Goal: Transaction & Acquisition: Purchase product/service

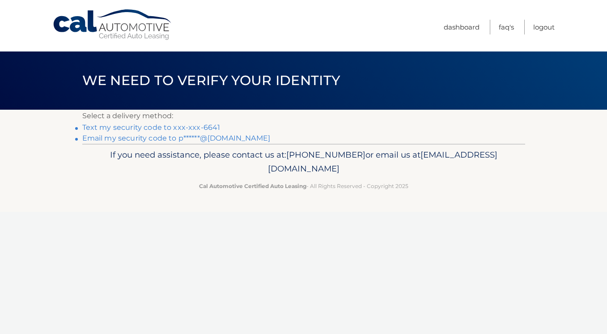
click at [194, 126] on link "Text my security code to xxx-xxx-6641" at bounding box center [151, 127] width 138 height 8
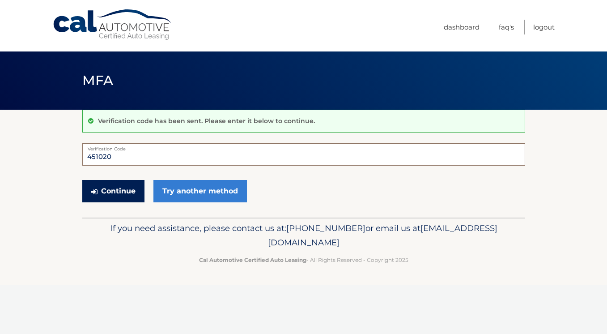
type input "451020"
click at [132, 187] on button "Continue" at bounding box center [113, 191] width 62 height 22
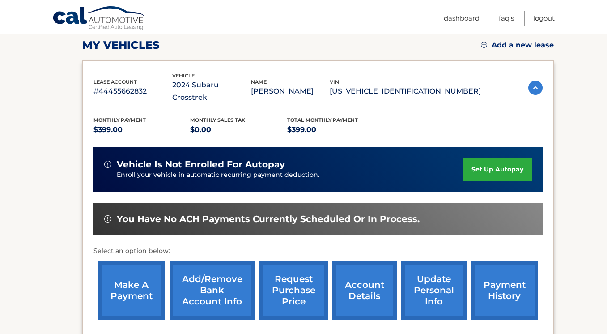
scroll to position [125, 0]
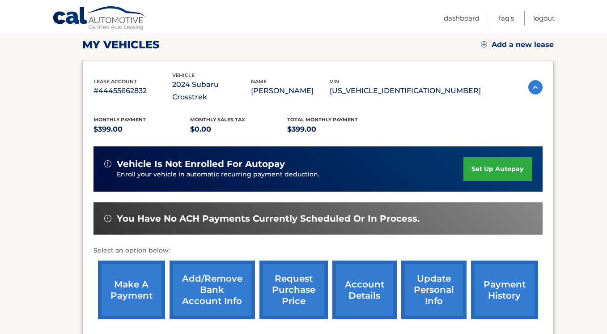
click at [145, 285] on link "make a payment" at bounding box center [131, 289] width 67 height 59
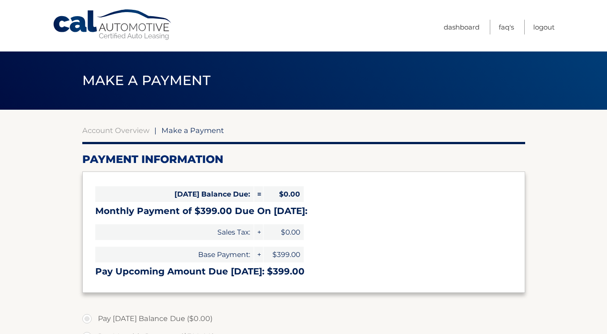
select select "ODlkOWM2NTktMDc0Yi00M2U0LTkxMjgtZWYzOTU0N2VjYWFm"
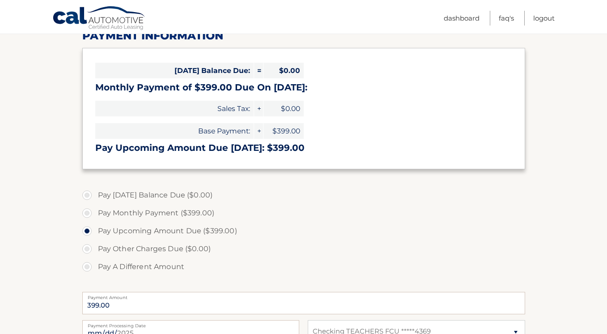
scroll to position [126, 0]
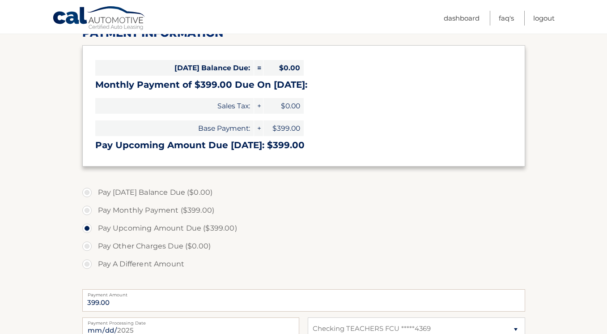
click at [89, 207] on label "Pay Monthly Payment ($399.00)" at bounding box center [303, 210] width 443 height 18
click at [89, 207] on input "Pay Monthly Payment ($399.00)" at bounding box center [90, 208] width 9 height 14
radio input "true"
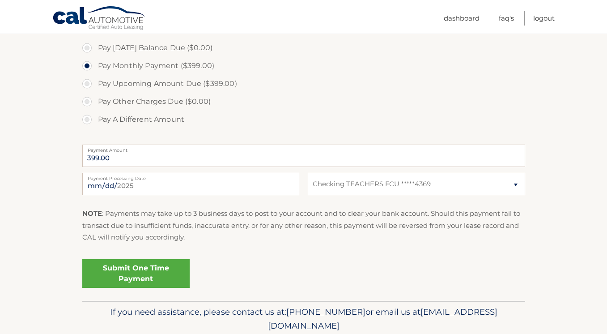
scroll to position [272, 0]
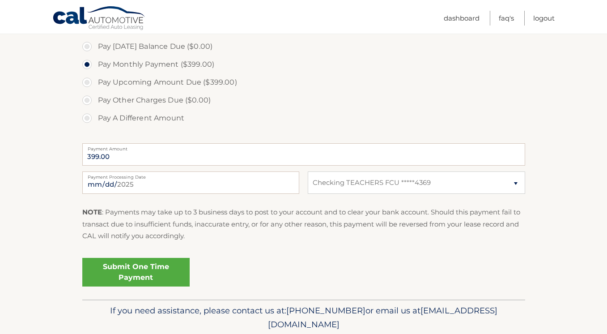
click at [152, 272] on link "Submit One Time Payment" at bounding box center [135, 272] width 107 height 29
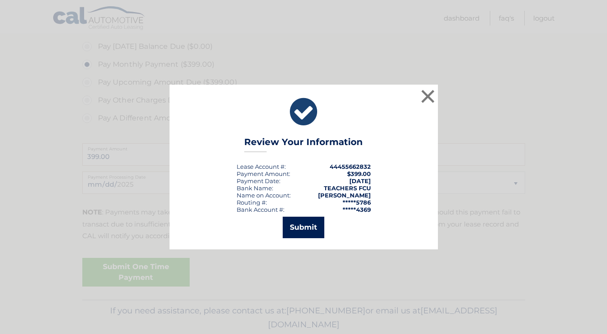
click at [311, 232] on button "Submit" at bounding box center [304, 226] width 42 height 21
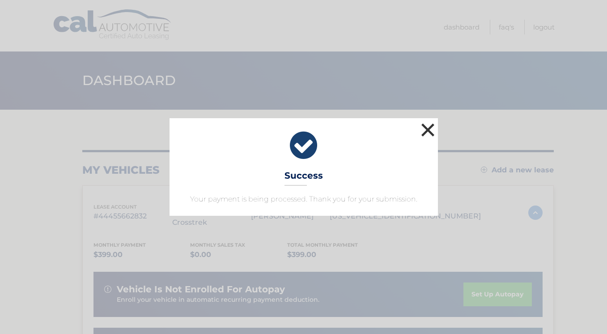
click at [431, 130] on button "×" at bounding box center [428, 130] width 18 height 18
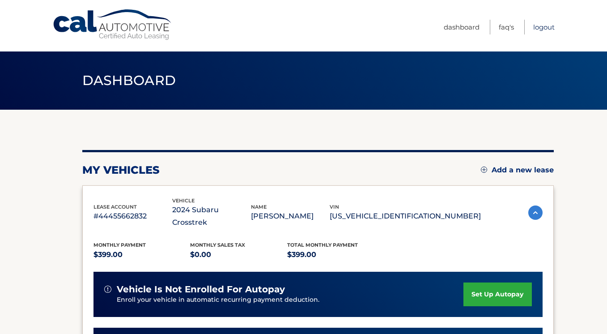
click at [549, 29] on link "Logout" at bounding box center [543, 27] width 21 height 15
